Goal: Find specific page/section: Find specific page/section

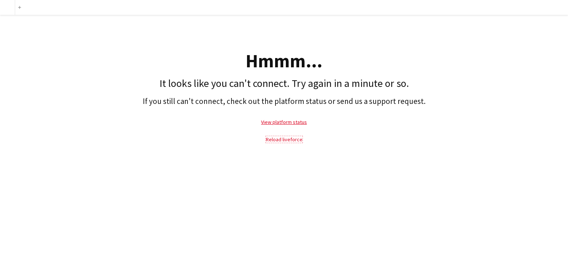
click at [286, 139] on link "Reload liveforce" at bounding box center [284, 139] width 37 height 7
click at [286, 137] on link "Reload liveforce" at bounding box center [284, 139] width 37 height 7
